Goal: Task Accomplishment & Management: Manage account settings

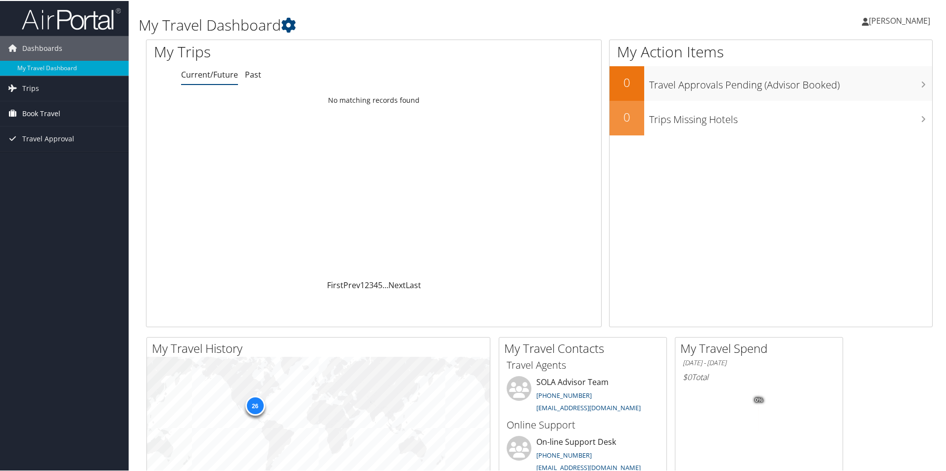
click at [64, 116] on link "Book Travel" at bounding box center [64, 112] width 129 height 25
click at [93, 146] on link "Book/Manage Online Trips" at bounding box center [64, 147] width 129 height 15
click at [71, 89] on link "Trips" at bounding box center [64, 87] width 129 height 25
click at [83, 109] on link "Current/Future Trips" at bounding box center [64, 107] width 129 height 15
